Goal: Navigation & Orientation: Find specific page/section

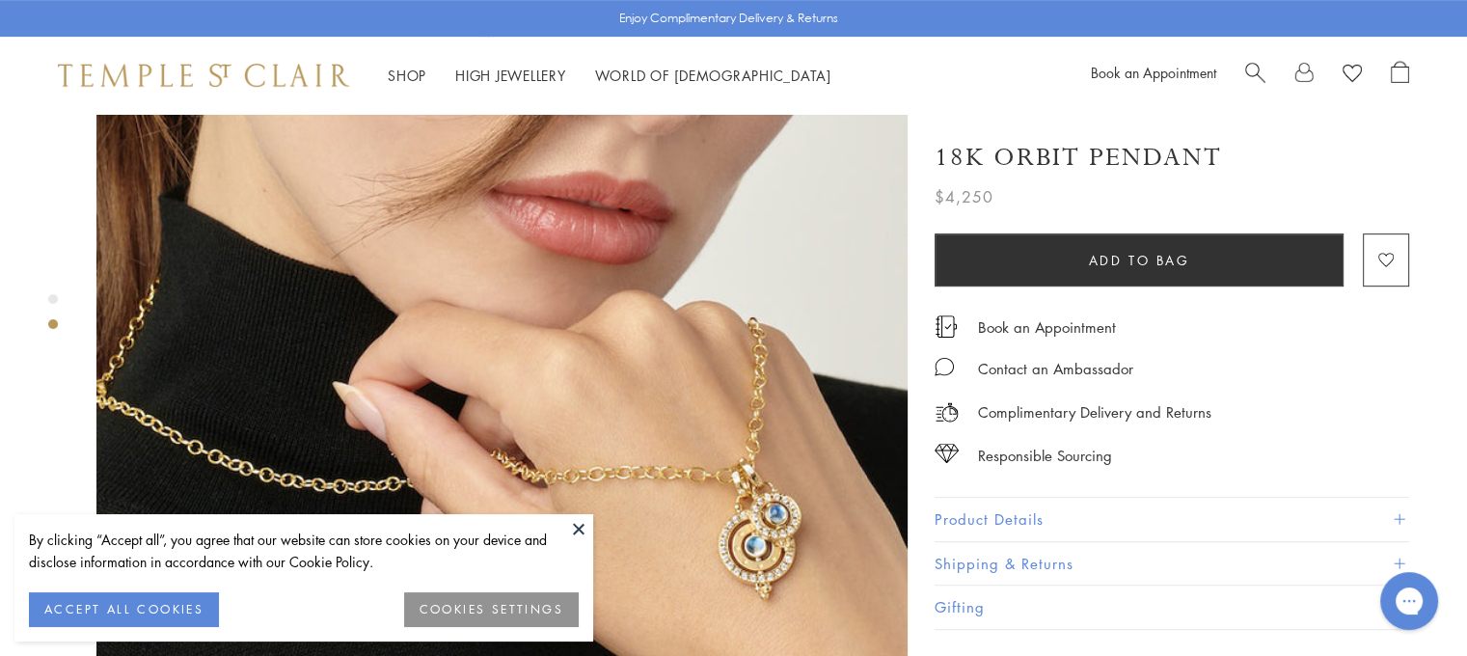
scroll to position [965, 0]
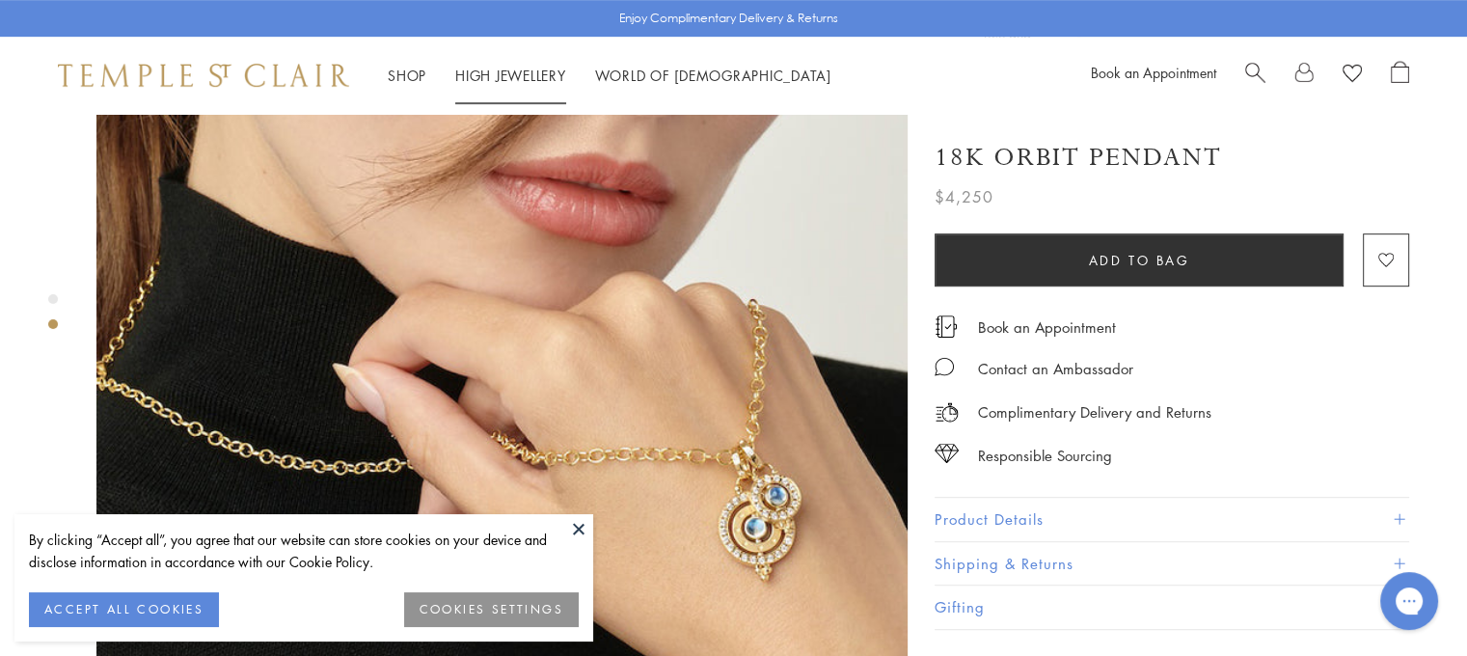
click at [497, 74] on link "High Jewellery High Jewellery" at bounding box center [510, 75] width 111 height 19
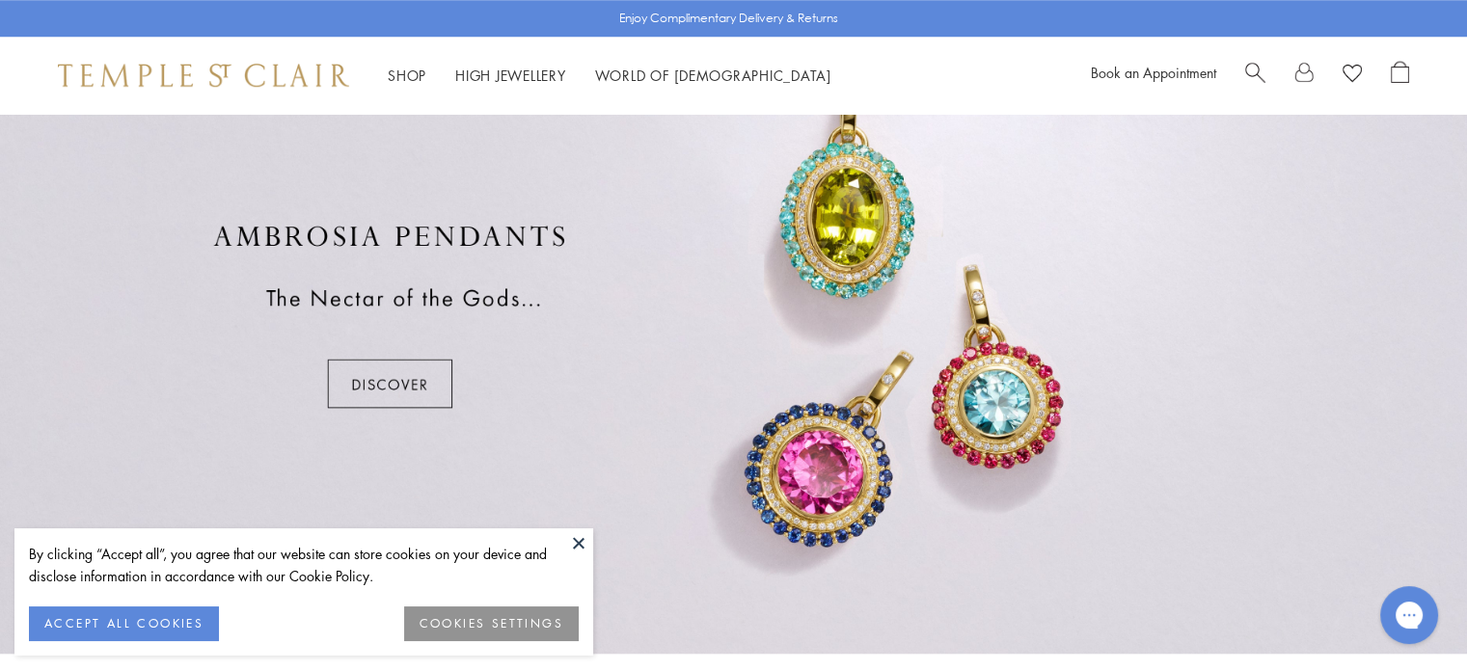
scroll to position [1640, 0]
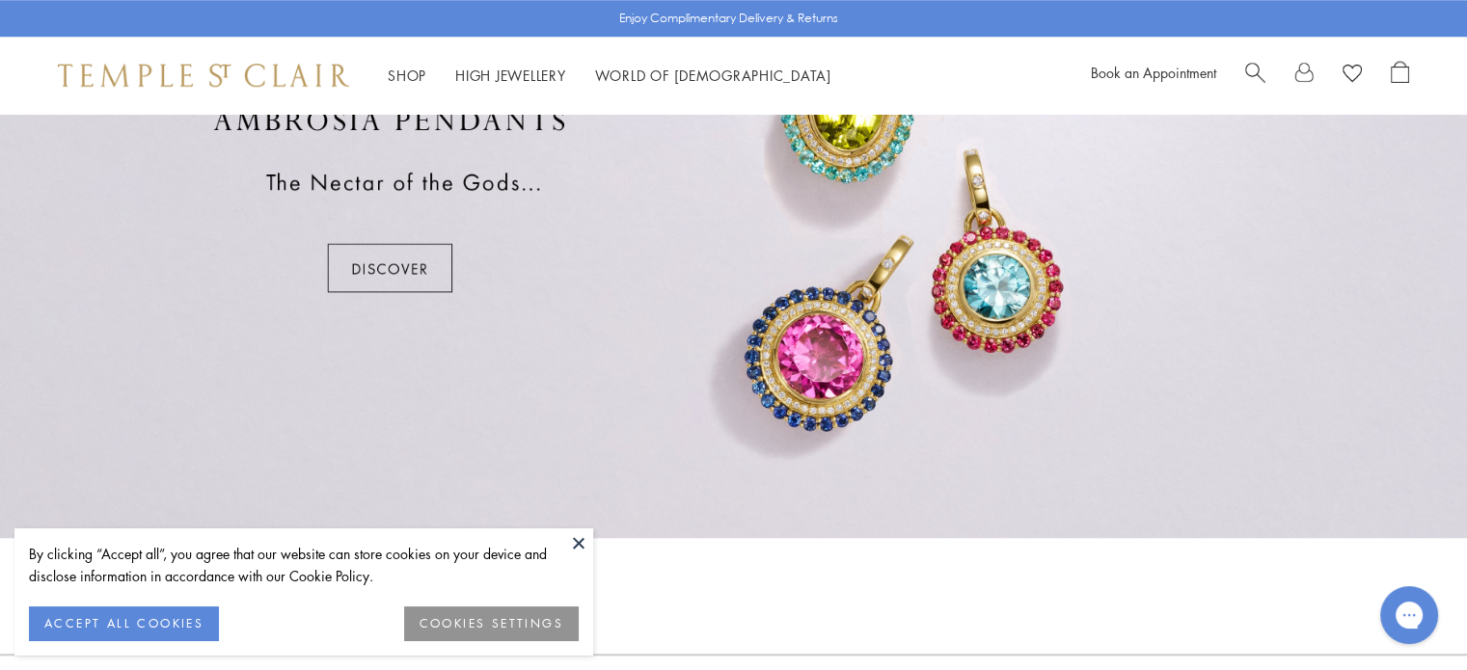
click at [421, 257] on div at bounding box center [733, 200] width 1467 height 675
